Goal: Information Seeking & Learning: Learn about a topic

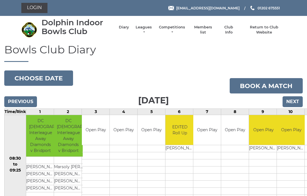
click at [151, 28] on link "Leagues" at bounding box center [144, 30] width 18 height 10
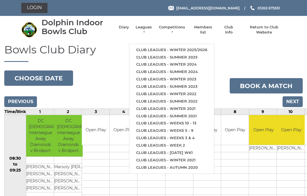
click at [205, 46] on link "Club leagues - Winter 2025/2026" at bounding box center [171, 49] width 85 height 7
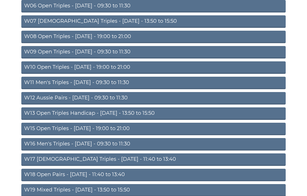
scroll to position [143, 0]
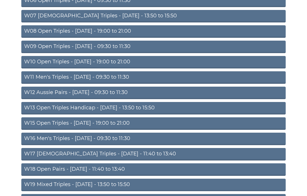
click at [125, 184] on link "W19 Mixed Triples - Friday - 13:50 to 15:50" at bounding box center [153, 185] width 265 height 13
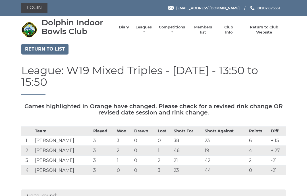
click at [60, 48] on link "Return to list" at bounding box center [44, 49] width 47 height 11
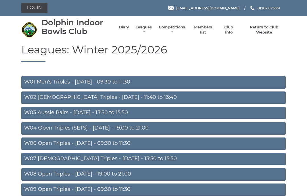
click at [151, 115] on link "W03 Aussie Pairs - Monday - 13:50 to 15:50" at bounding box center [153, 113] width 265 height 13
click at [122, 113] on link "W03 Aussie Pairs - Monday - 13:50 to 15:50" at bounding box center [153, 113] width 265 height 13
